Goal: Information Seeking & Learning: Find specific fact

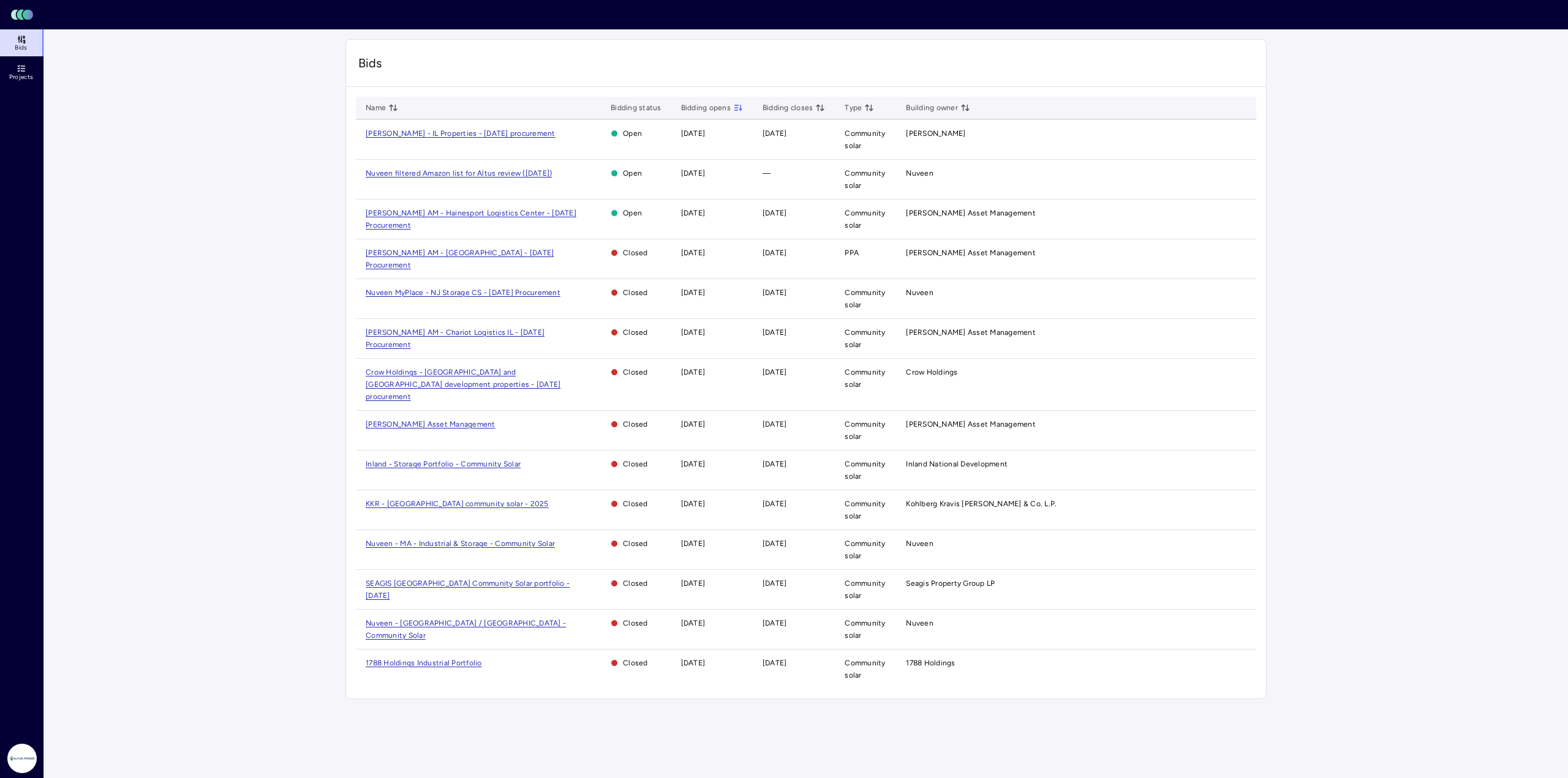
click at [410, 171] on span "Nuveen filtered Amazon list for Altus review ([DATE])" at bounding box center [458, 173] width 186 height 9
click at [376, 212] on span "[PERSON_NAME] AM - Hainesport Logistics Center - [DATE] Procurement" at bounding box center [470, 219] width 210 height 21
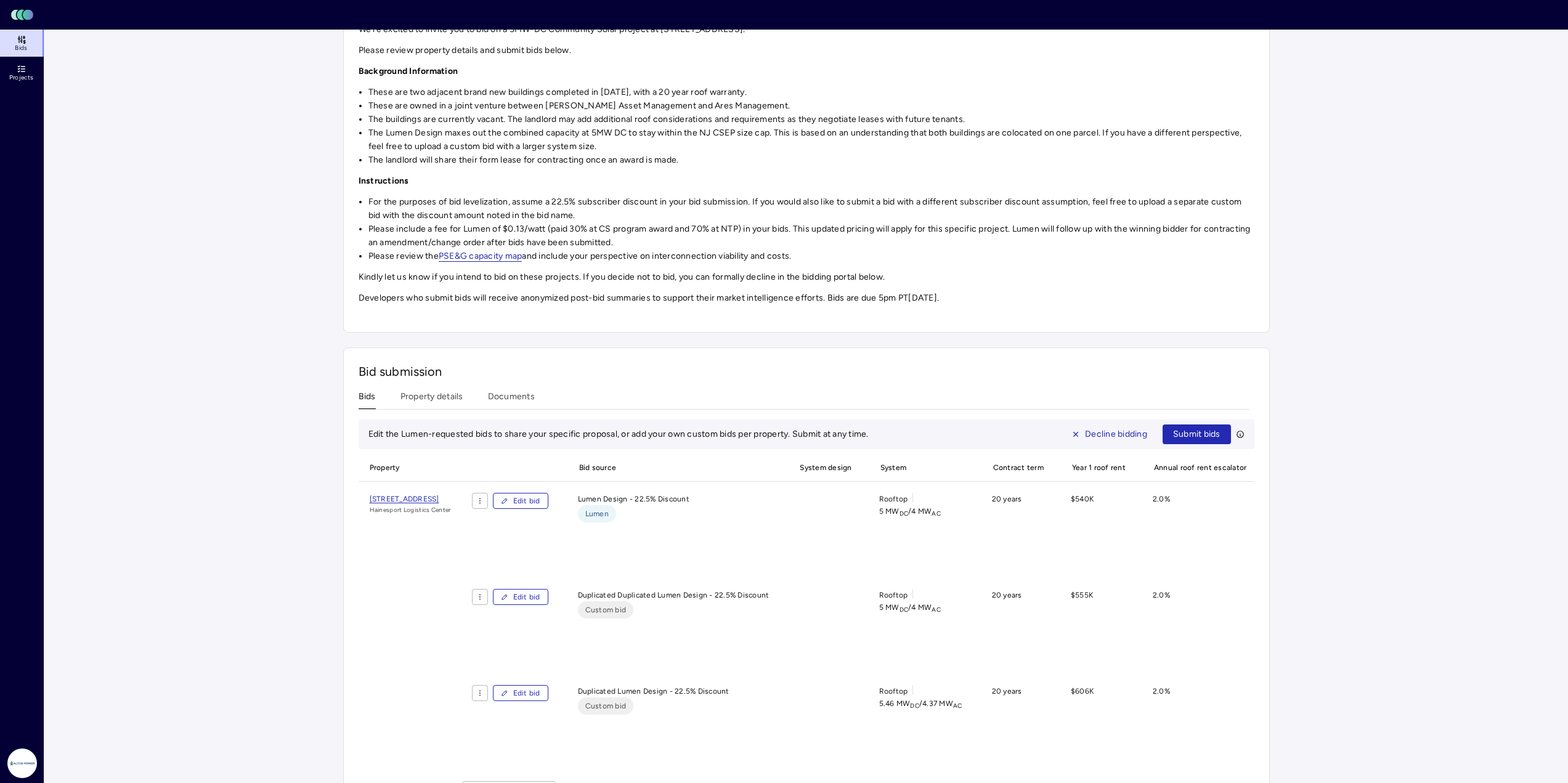
scroll to position [218, 0]
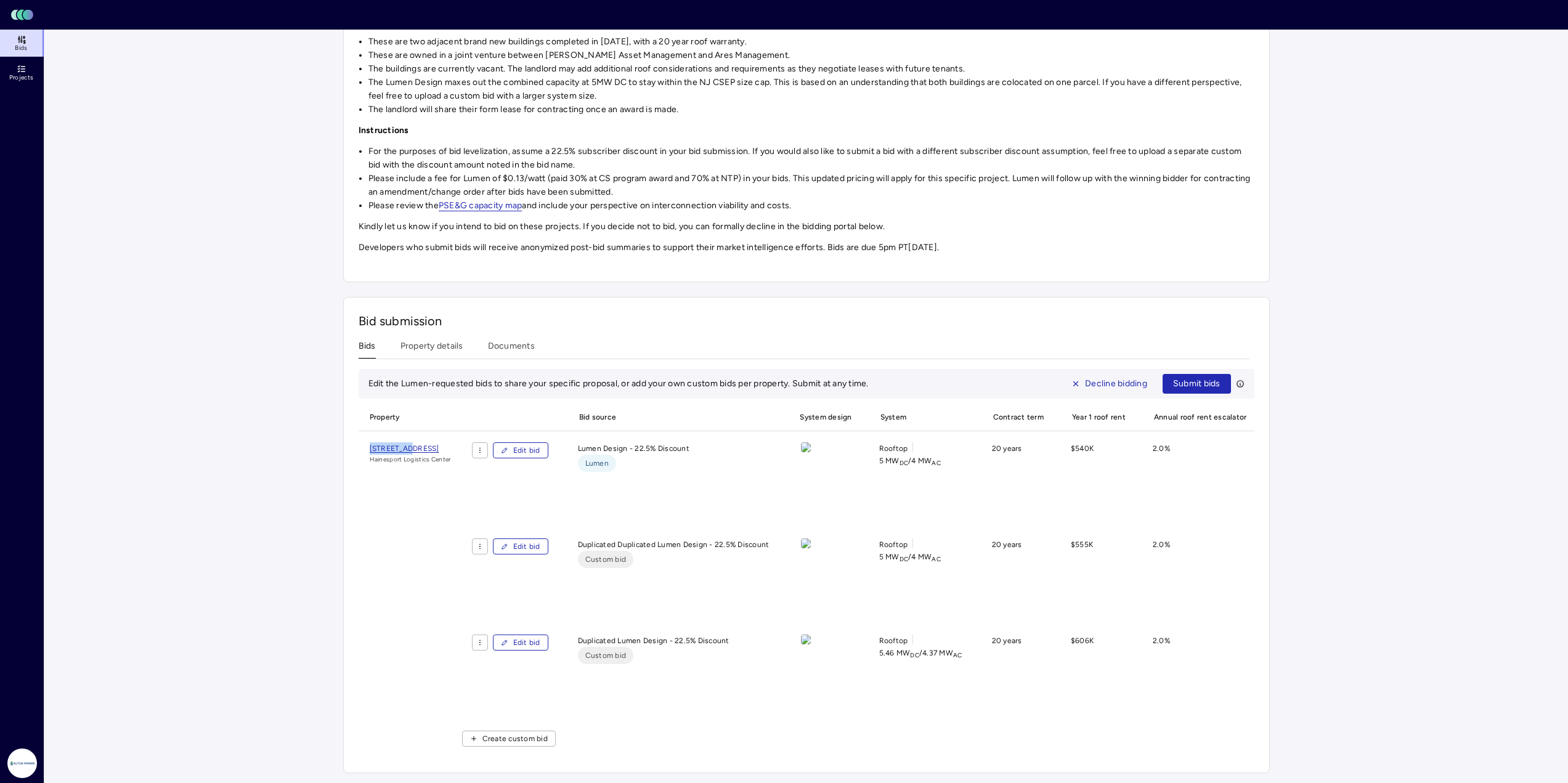
drag, startPoint x: 363, startPoint y: 438, endPoint x: 410, endPoint y: 441, distance: 47.1
click at [410, 443] on div "[STREET_ADDRESS] [GEOGRAPHIC_DATA]" at bounding box center [410, 599] width 103 height 314
copy span "1517 NJ-38"
